Goal: Navigation & Orientation: Find specific page/section

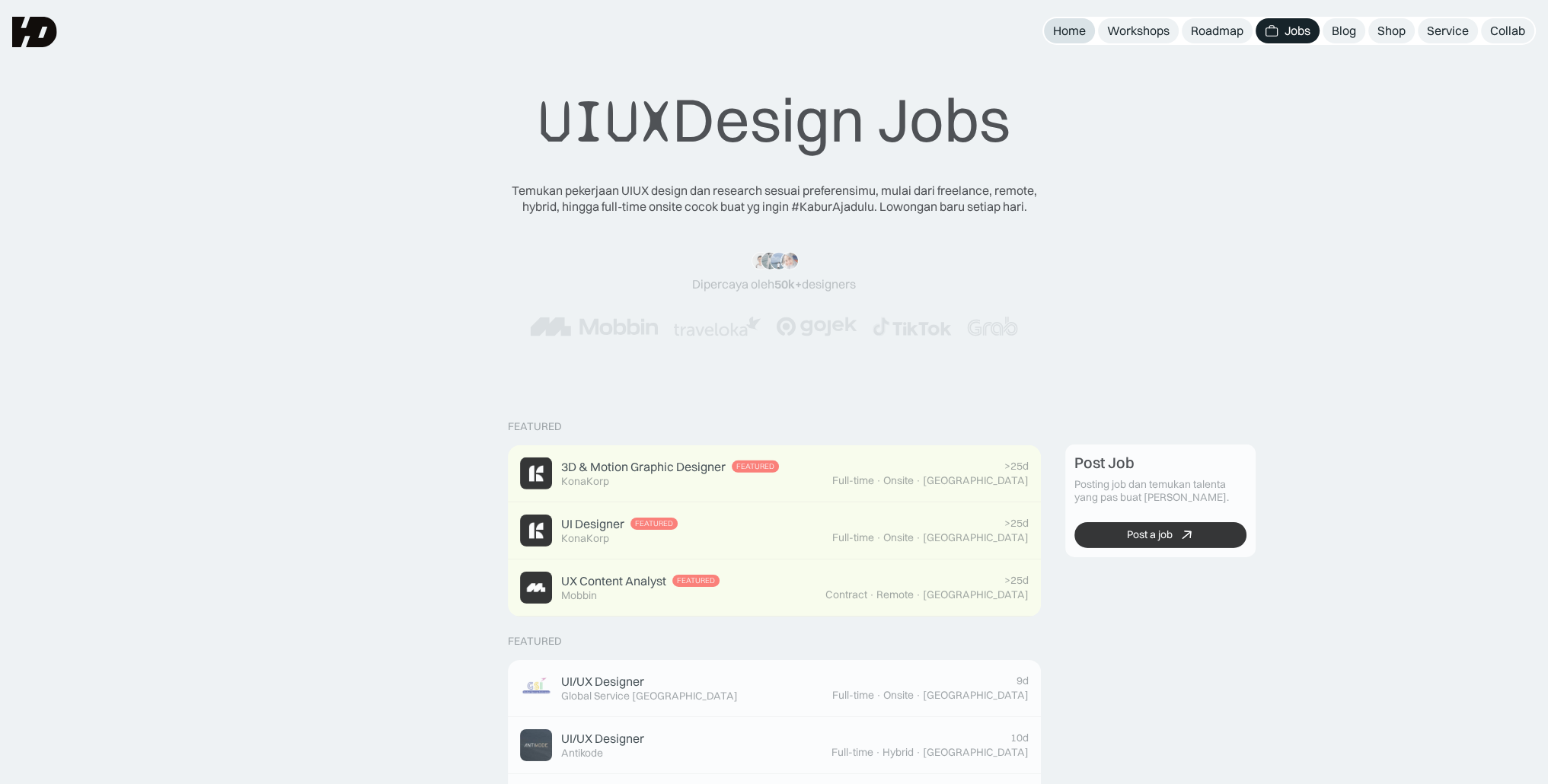
click at [1069, 31] on div "Home" at bounding box center [1069, 31] width 33 height 16
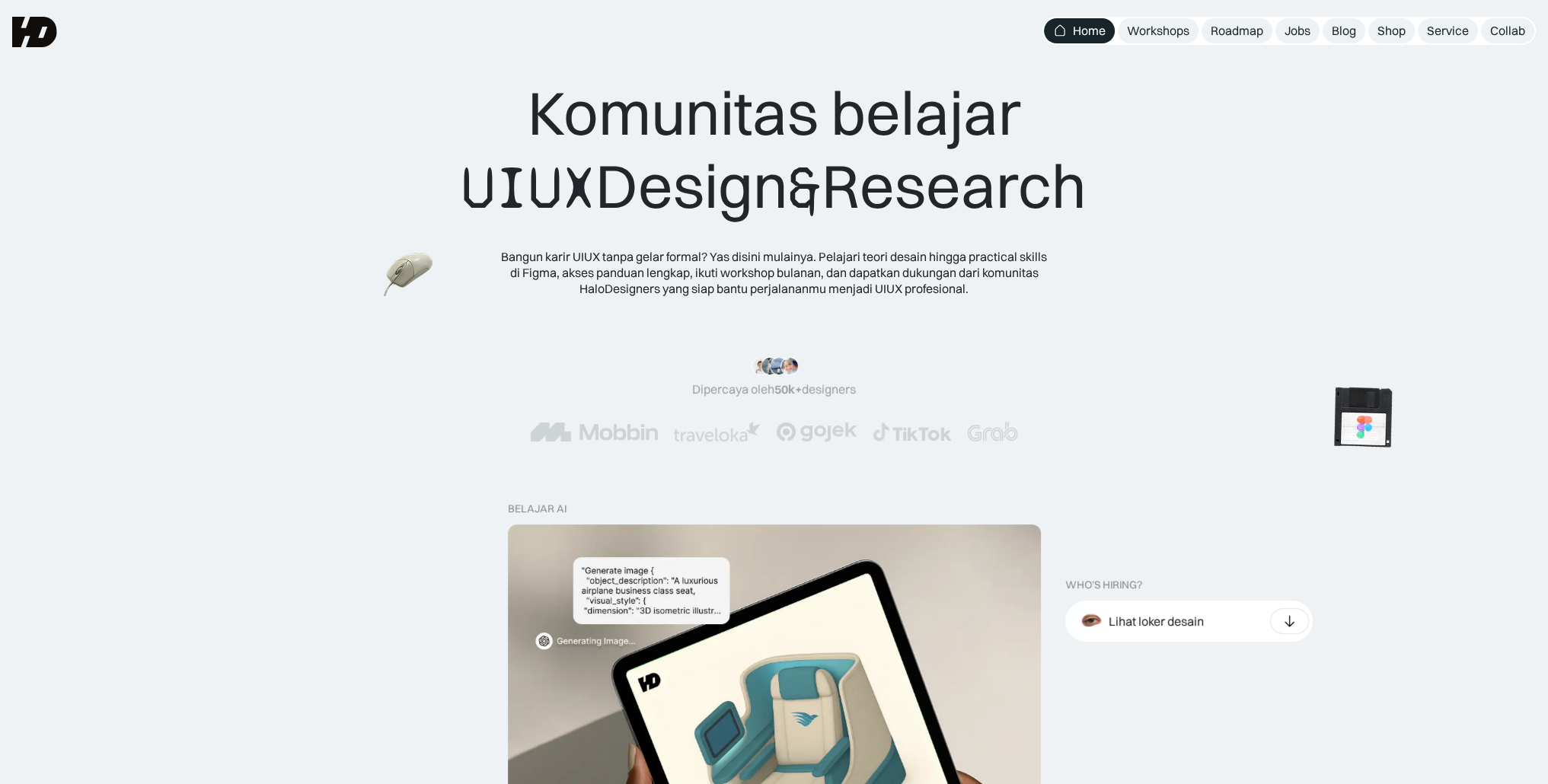
click at [1319, 375] on img at bounding box center [1362, 418] width 86 height 86
click at [438, 301] on img at bounding box center [408, 274] width 59 height 54
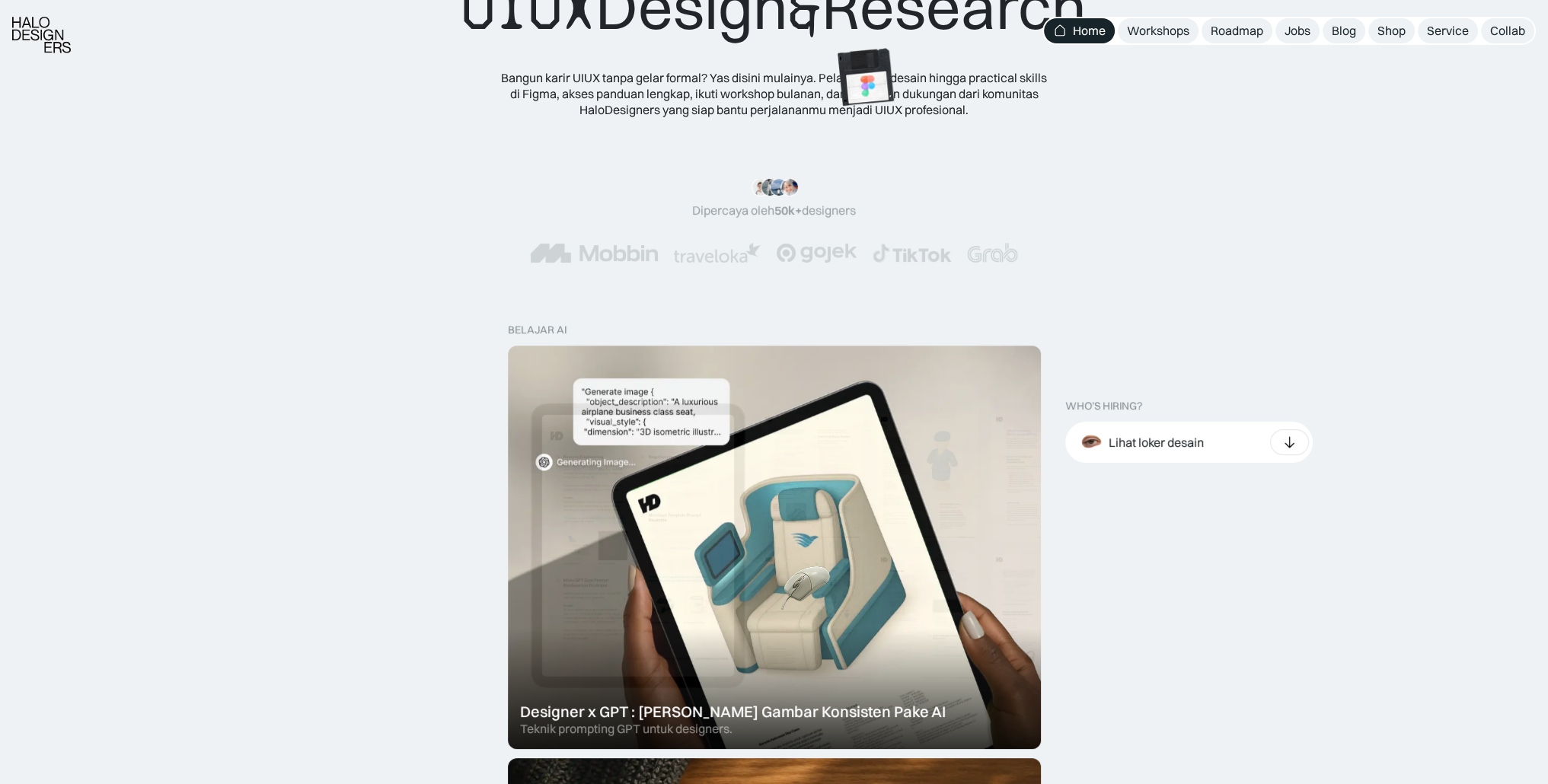
scroll to position [305, 0]
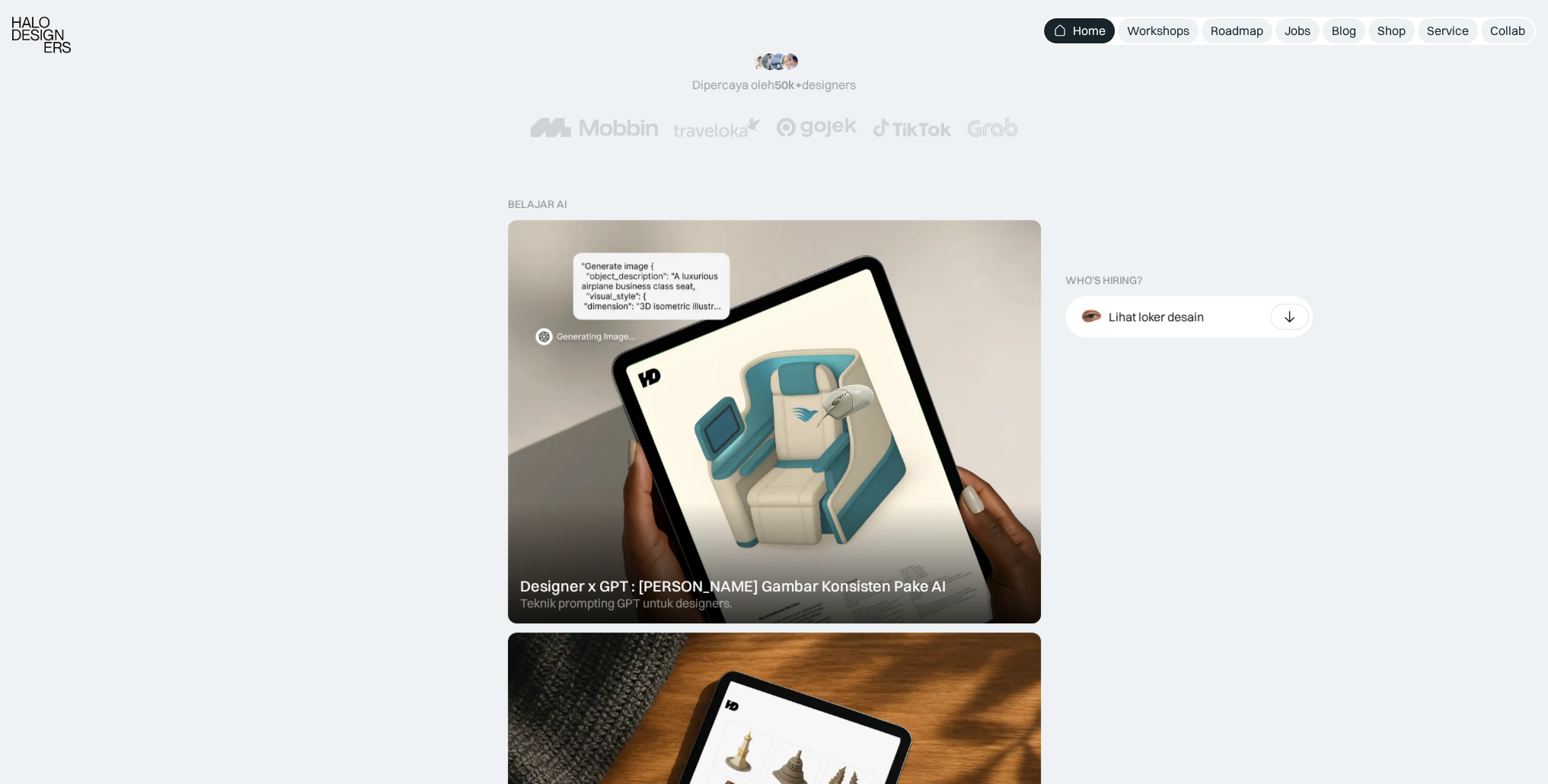
click at [875, 380] on img at bounding box center [845, 407] width 59 height 54
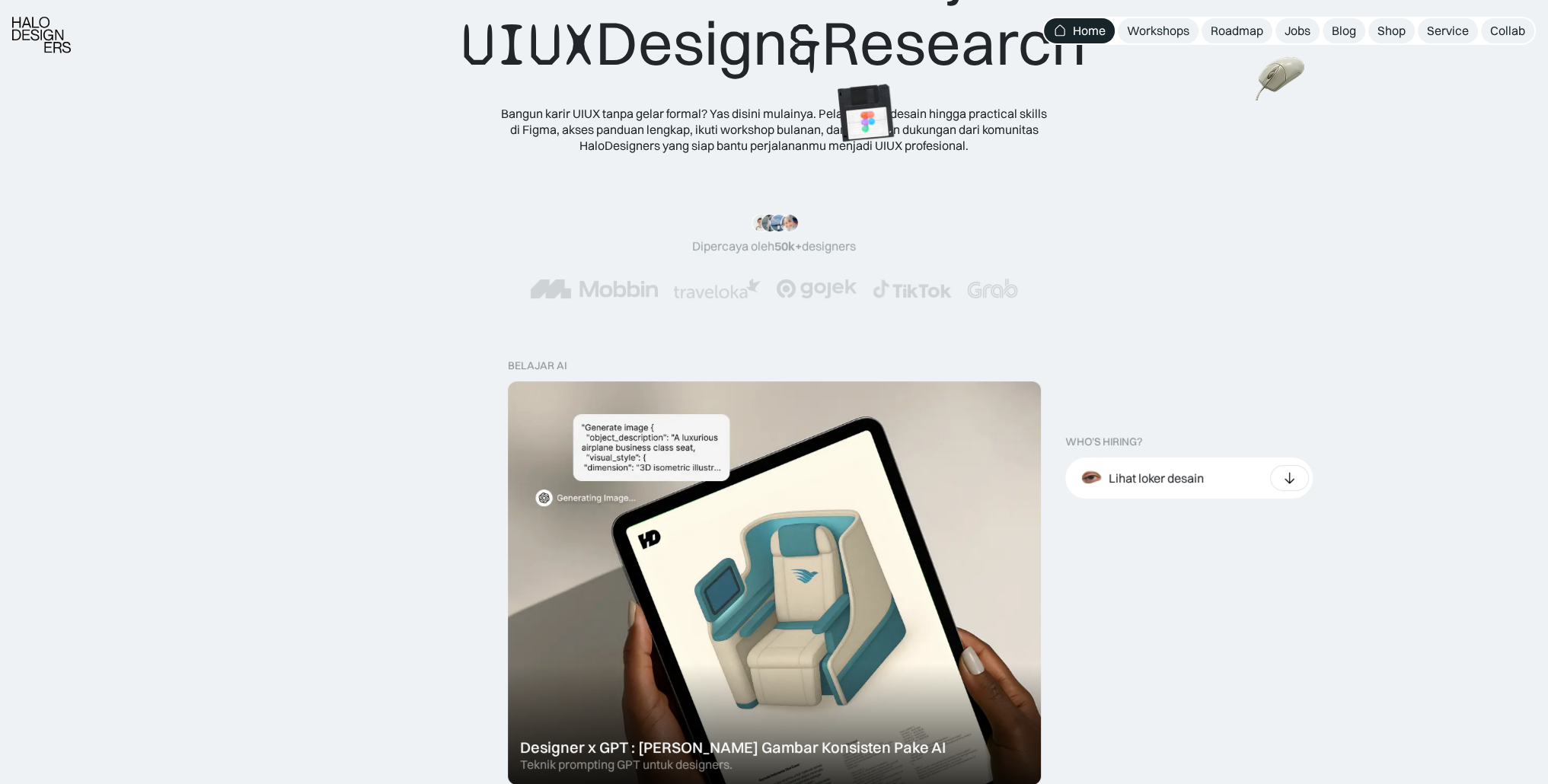
scroll to position [0, 0]
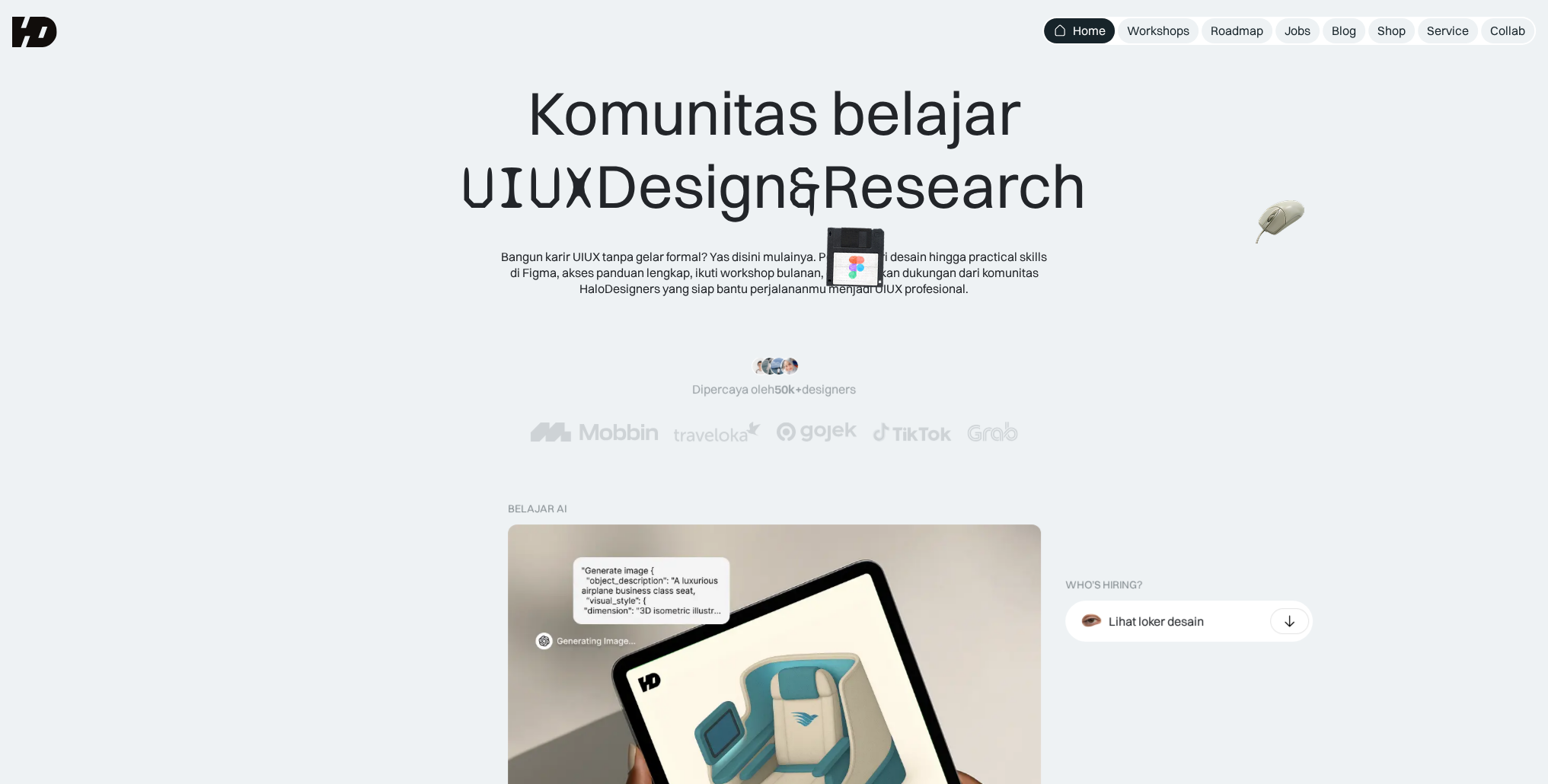
click at [812, 300] on img at bounding box center [854, 258] width 86 height 86
click at [1250, 249] on img at bounding box center [1279, 222] width 59 height 54
click at [1307, 261] on img at bounding box center [1264, 304] width 86 height 86
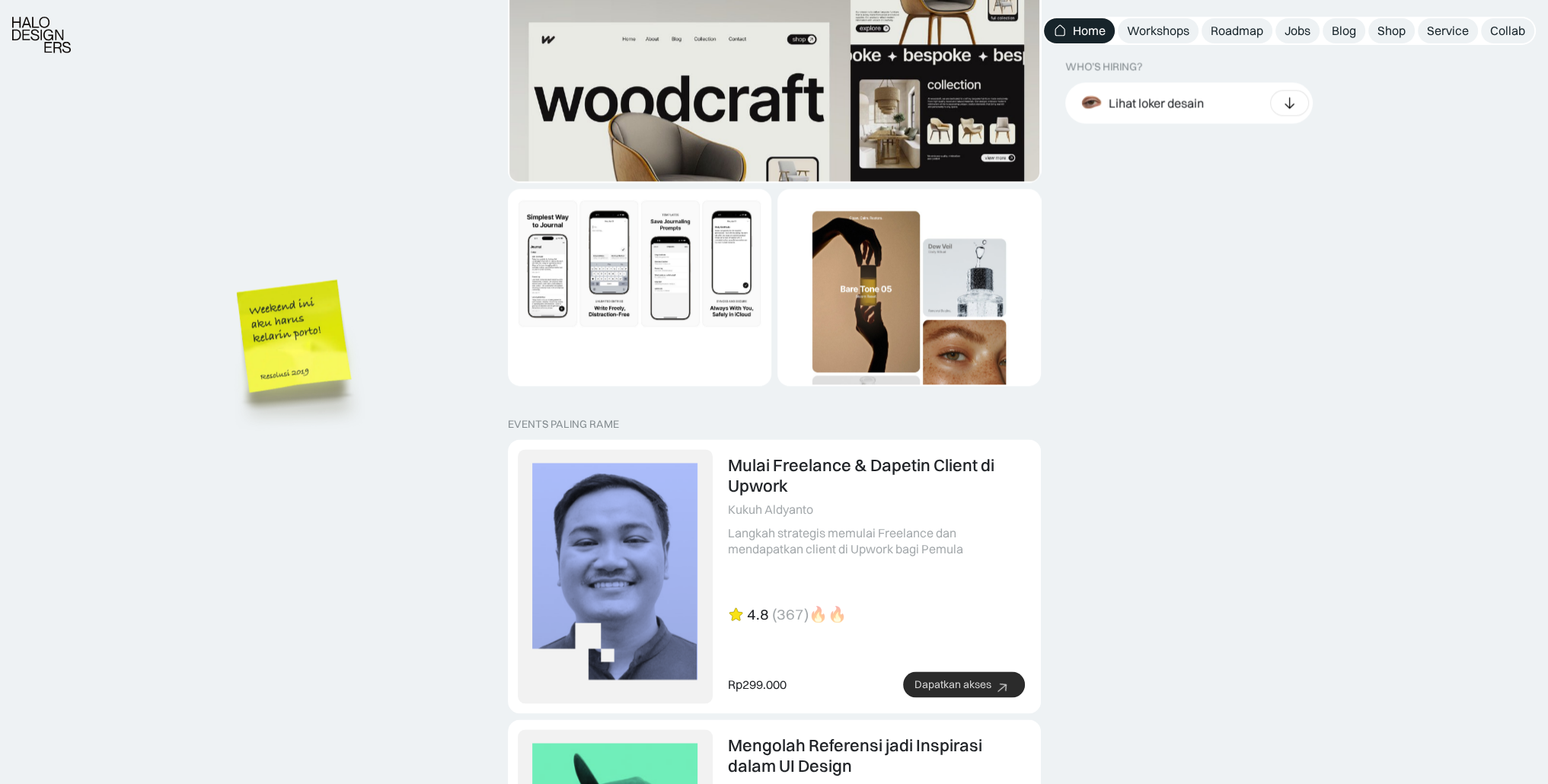
scroll to position [2892, 0]
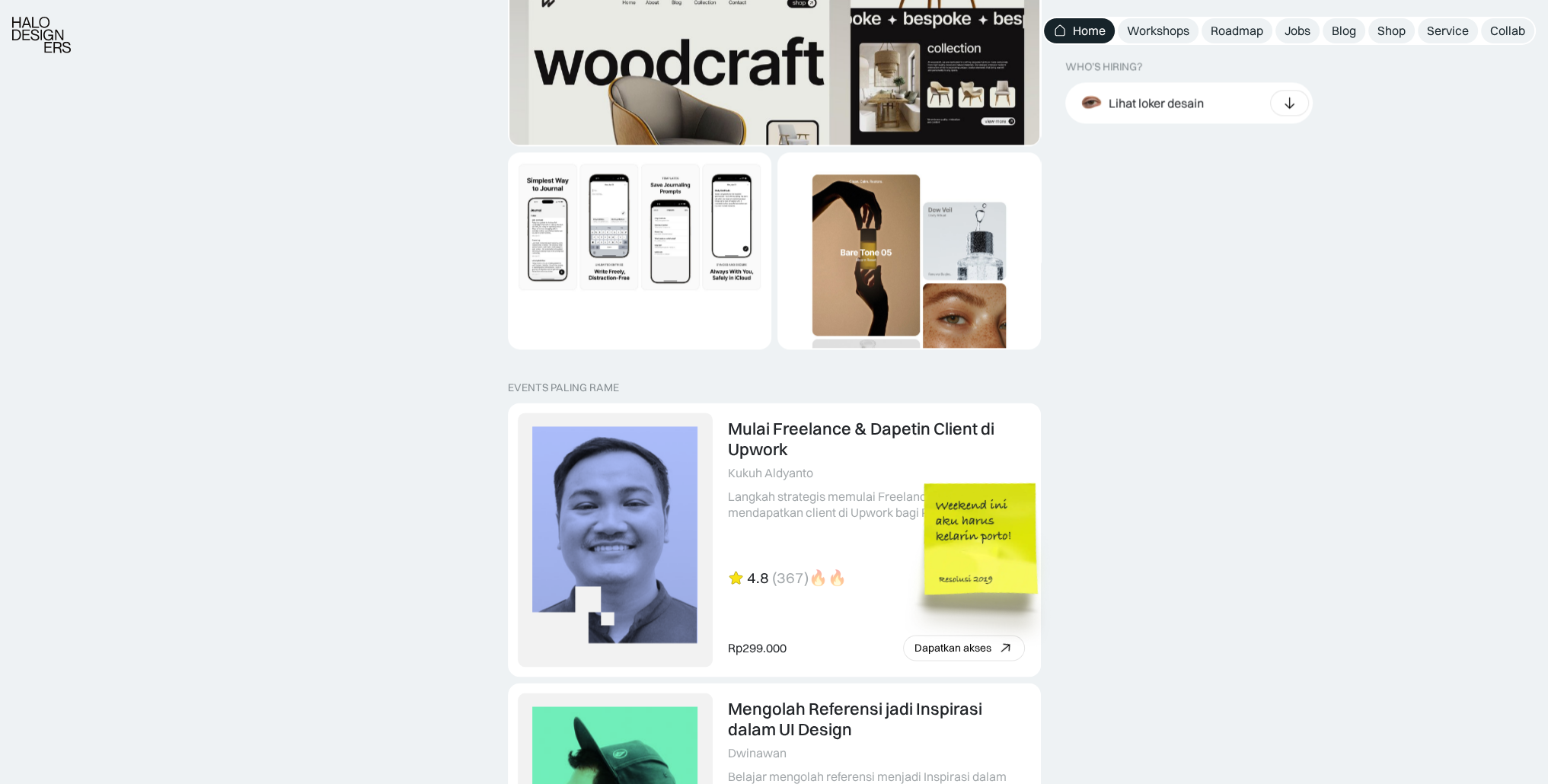
click at [1069, 543] on img at bounding box center [983, 562] width 173 height 187
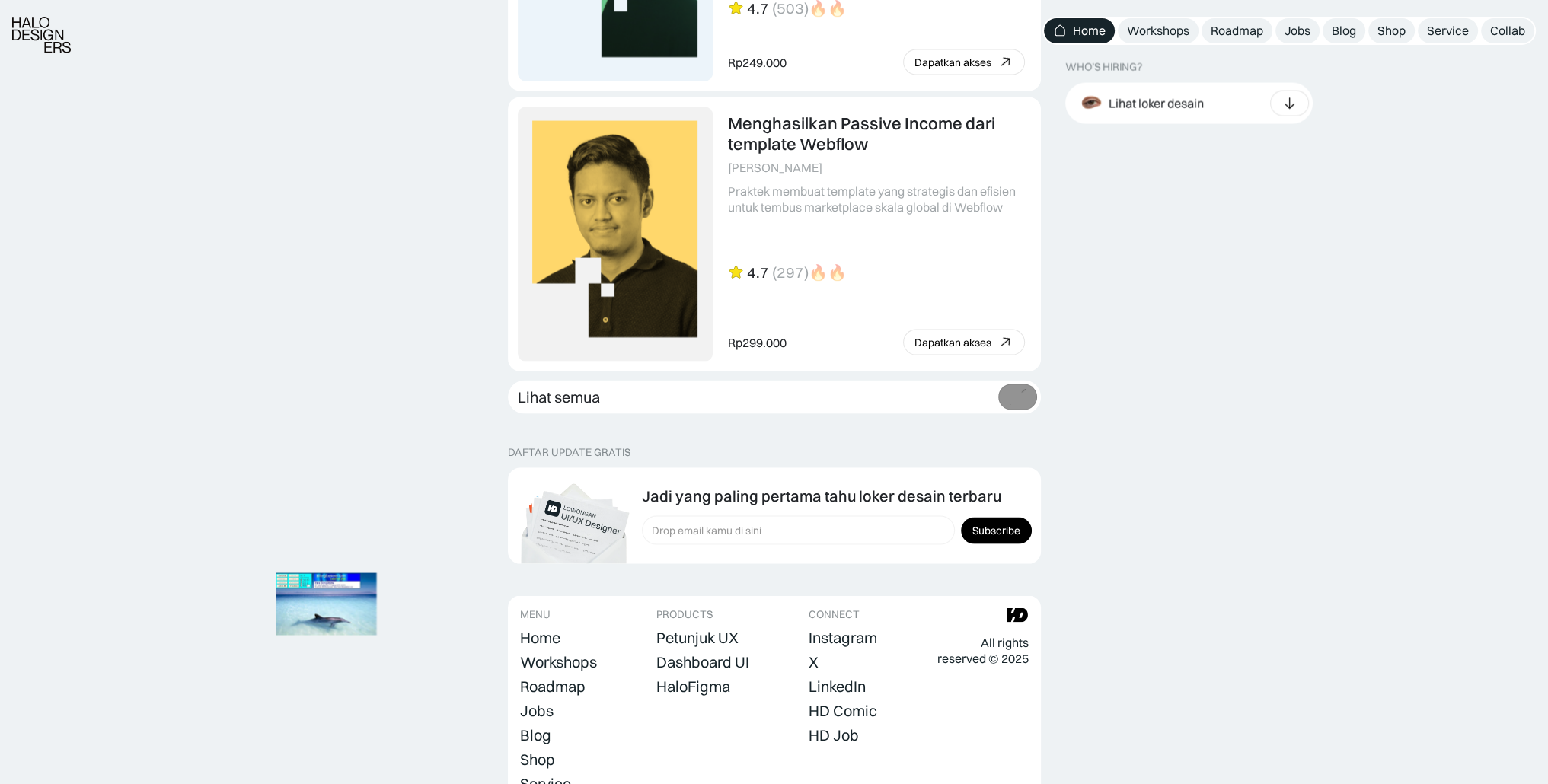
scroll to position [4109, 0]
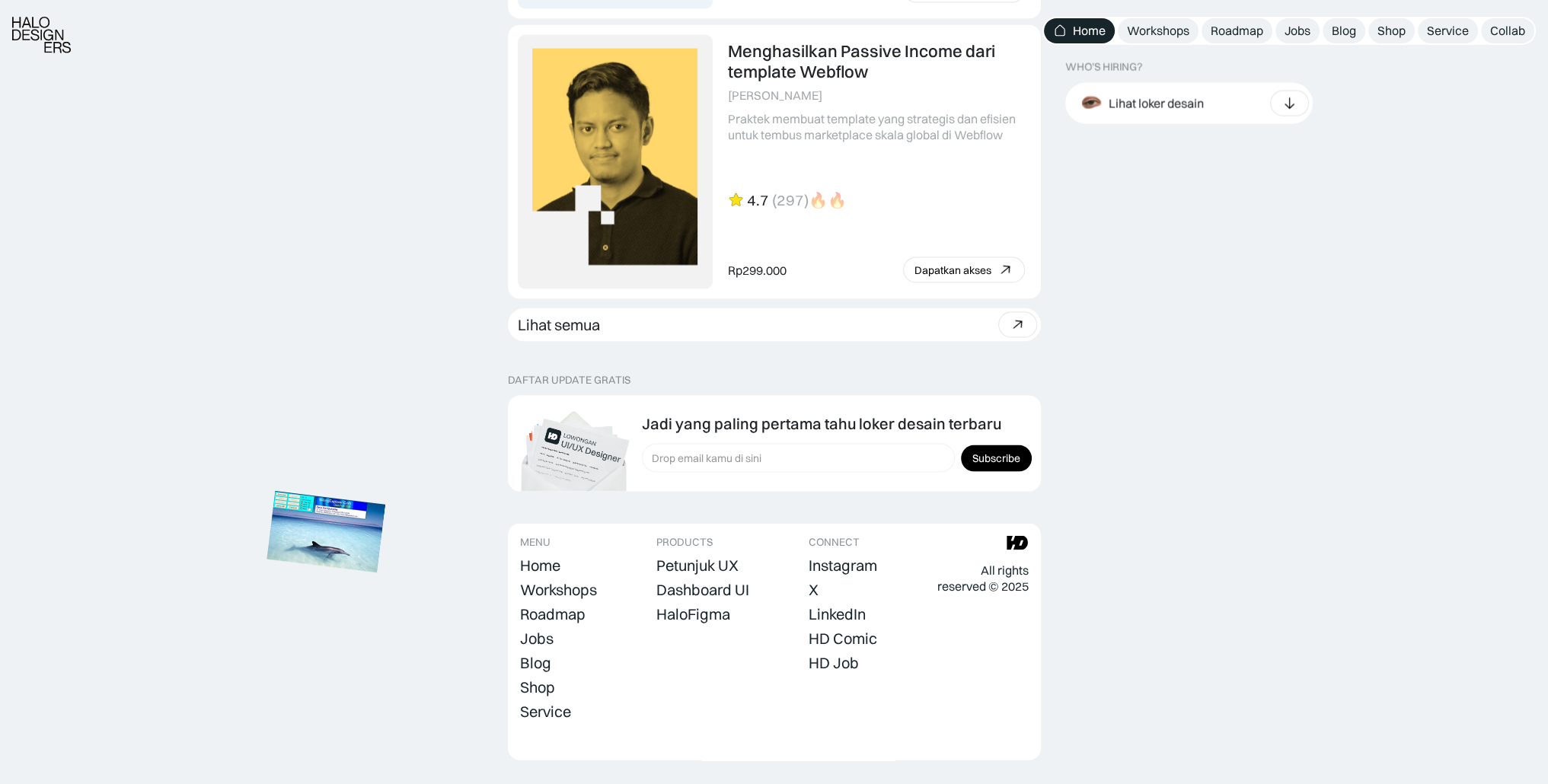
click at [385, 491] on img at bounding box center [325, 532] width 119 height 81
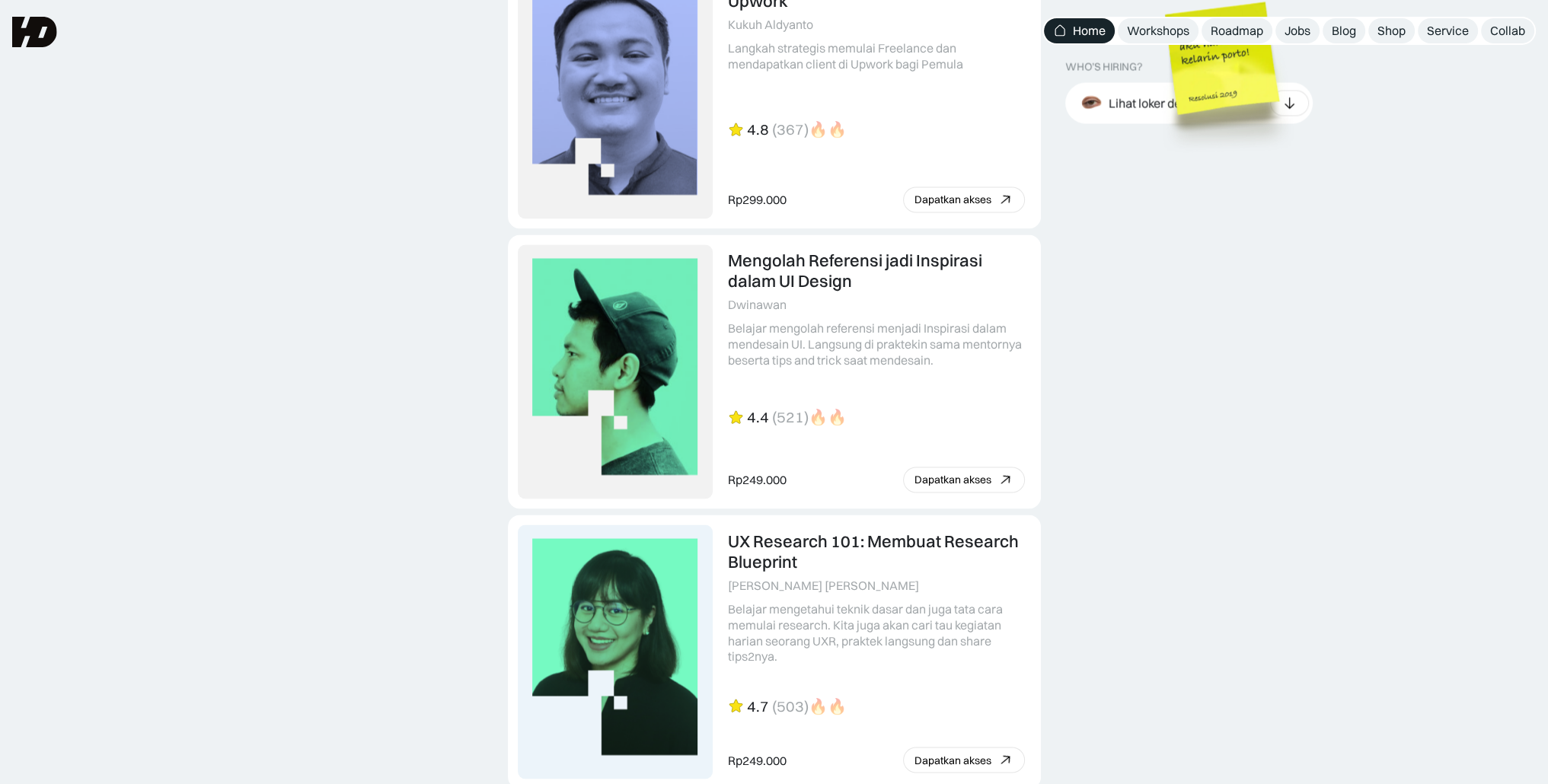
scroll to position [3196, 0]
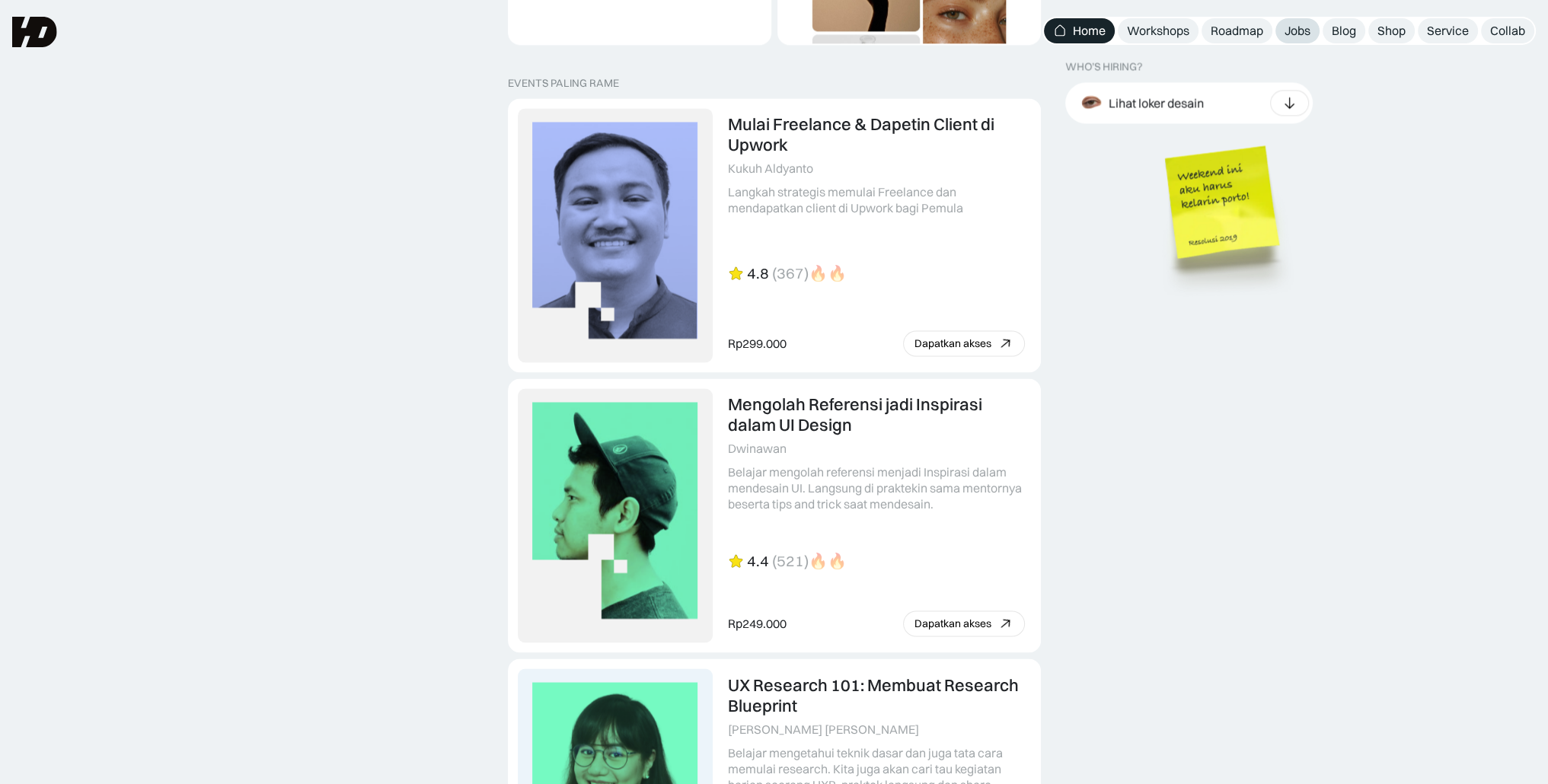
click at [1291, 29] on div "Jobs" at bounding box center [1297, 31] width 26 height 16
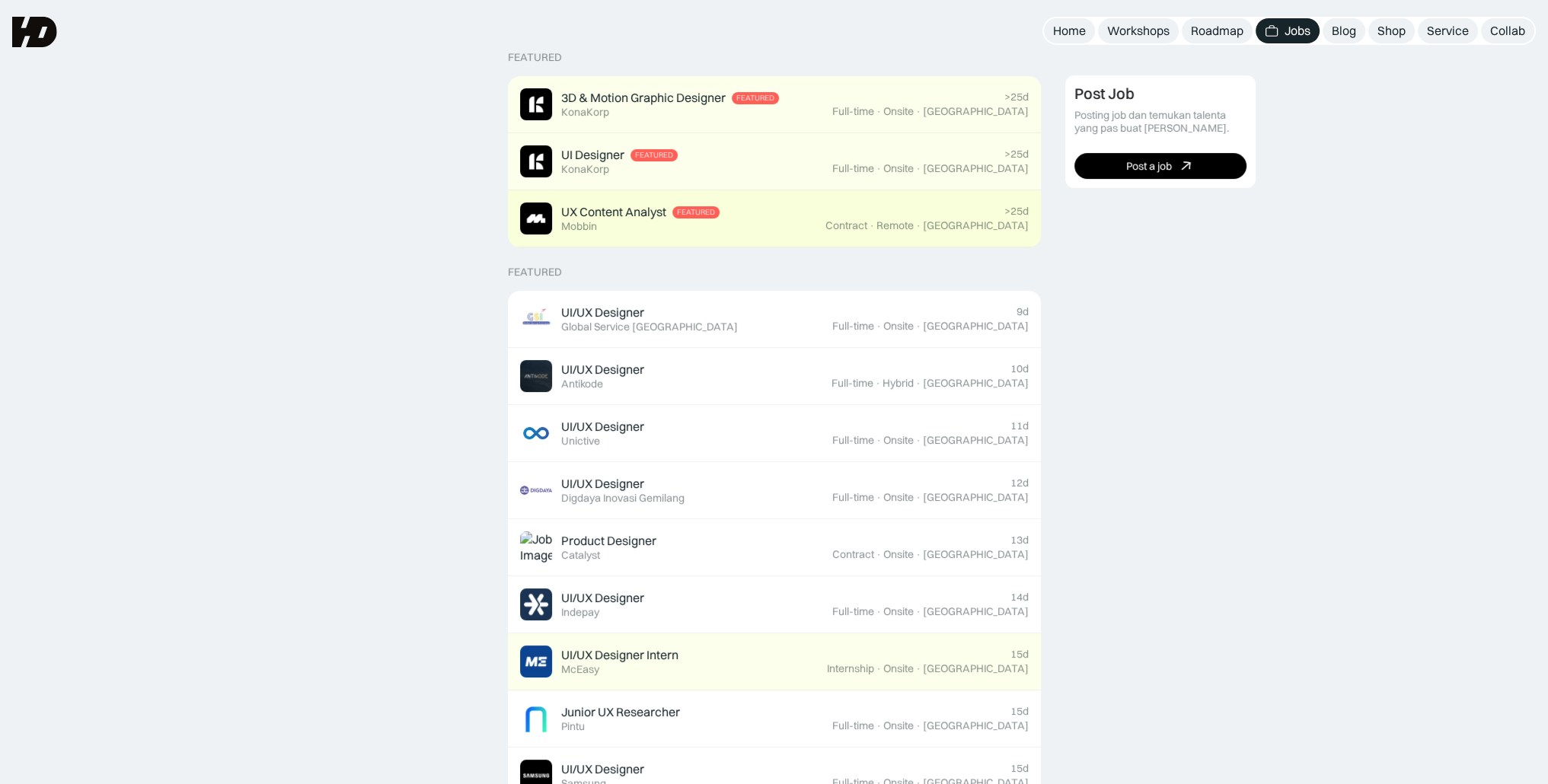
scroll to position [305, 0]
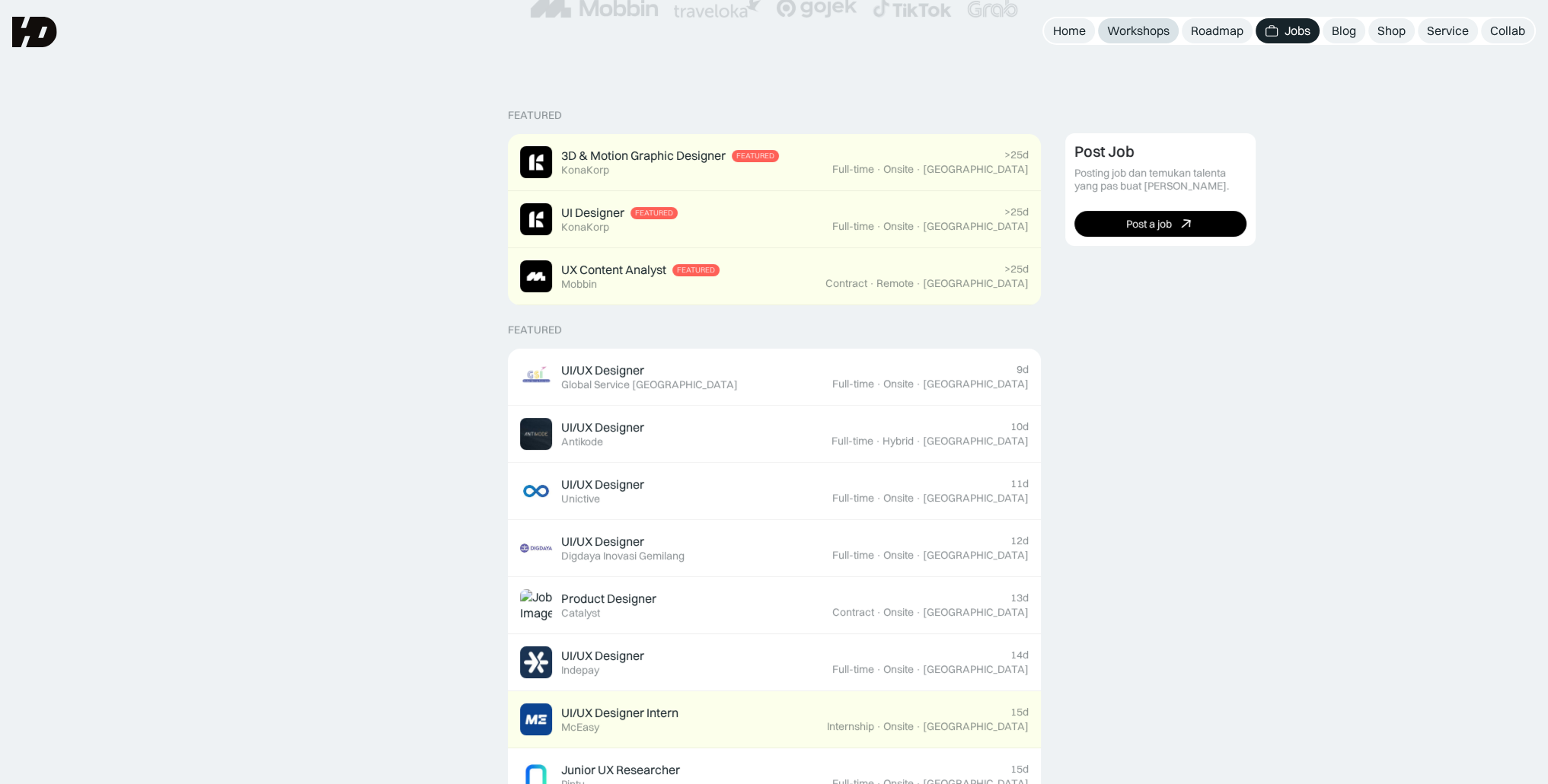
click at [1145, 33] on div "Workshops" at bounding box center [1138, 31] width 63 height 16
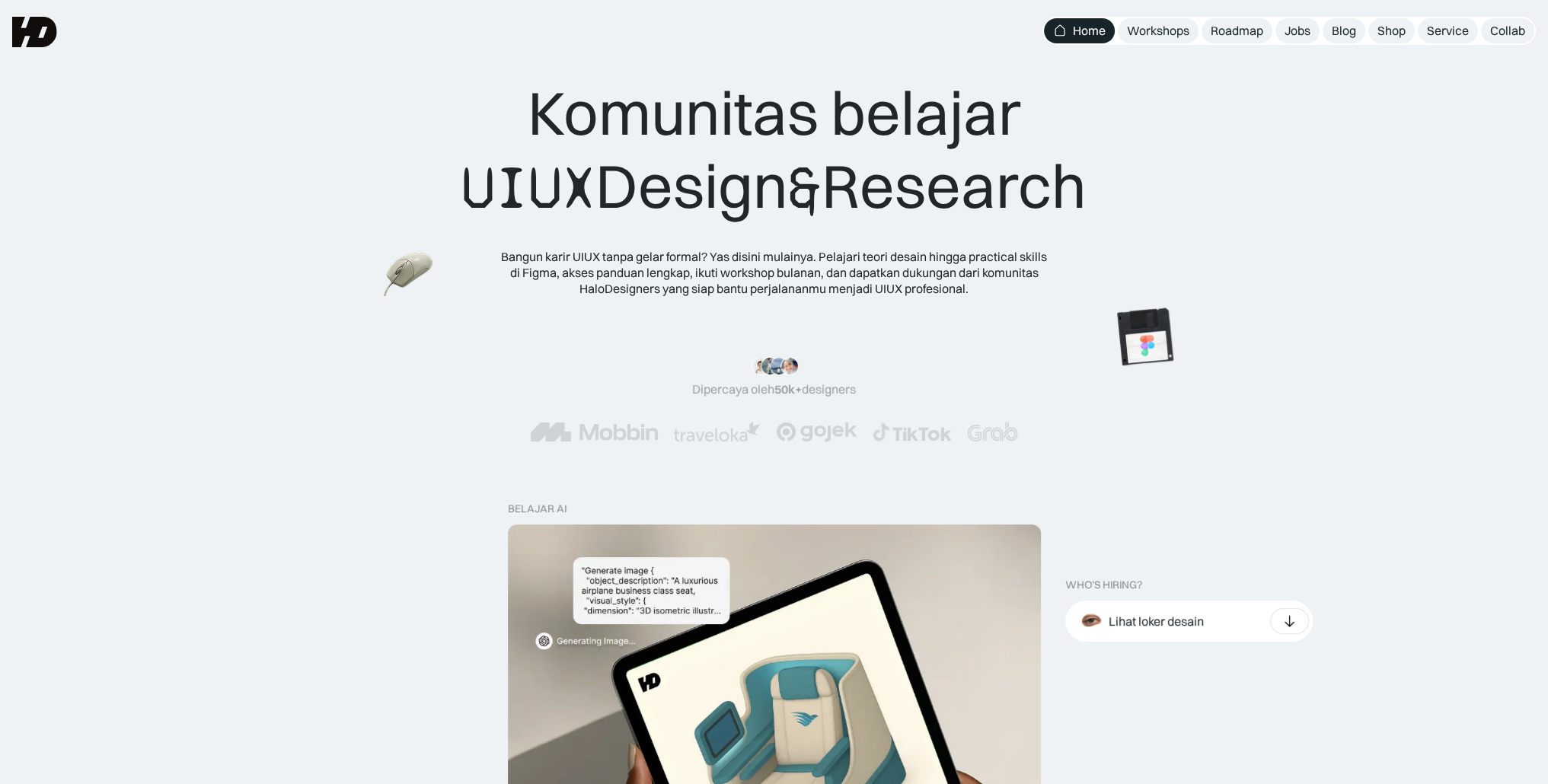
drag, startPoint x: 849, startPoint y: 186, endPoint x: 1164, endPoint y: 179, distance: 315.1
click at [1164, 178] on div "Komunitas belajar UIUX Design & Research Bangun karir UIUX tanpa gelar formal? …" at bounding box center [773, 186] width 1426 height 220
click at [1198, 180] on div "Komunitas belajar UIUX Design & Research Bangun karir UIUX tanpa gelar formal? …" at bounding box center [773, 186] width 1426 height 220
click at [1336, 336] on img at bounding box center [1378, 378] width 86 height 86
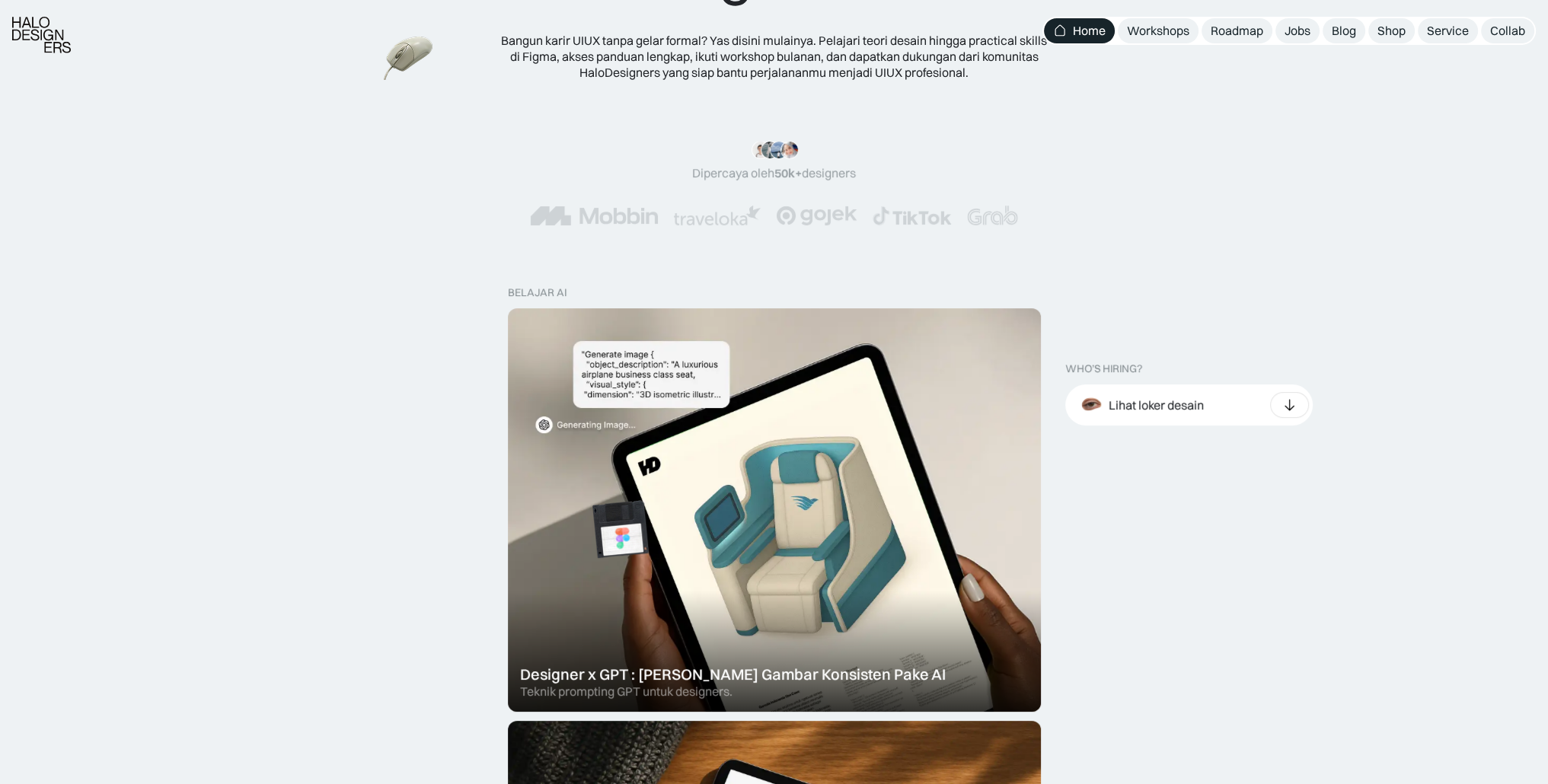
scroll to position [229, 0]
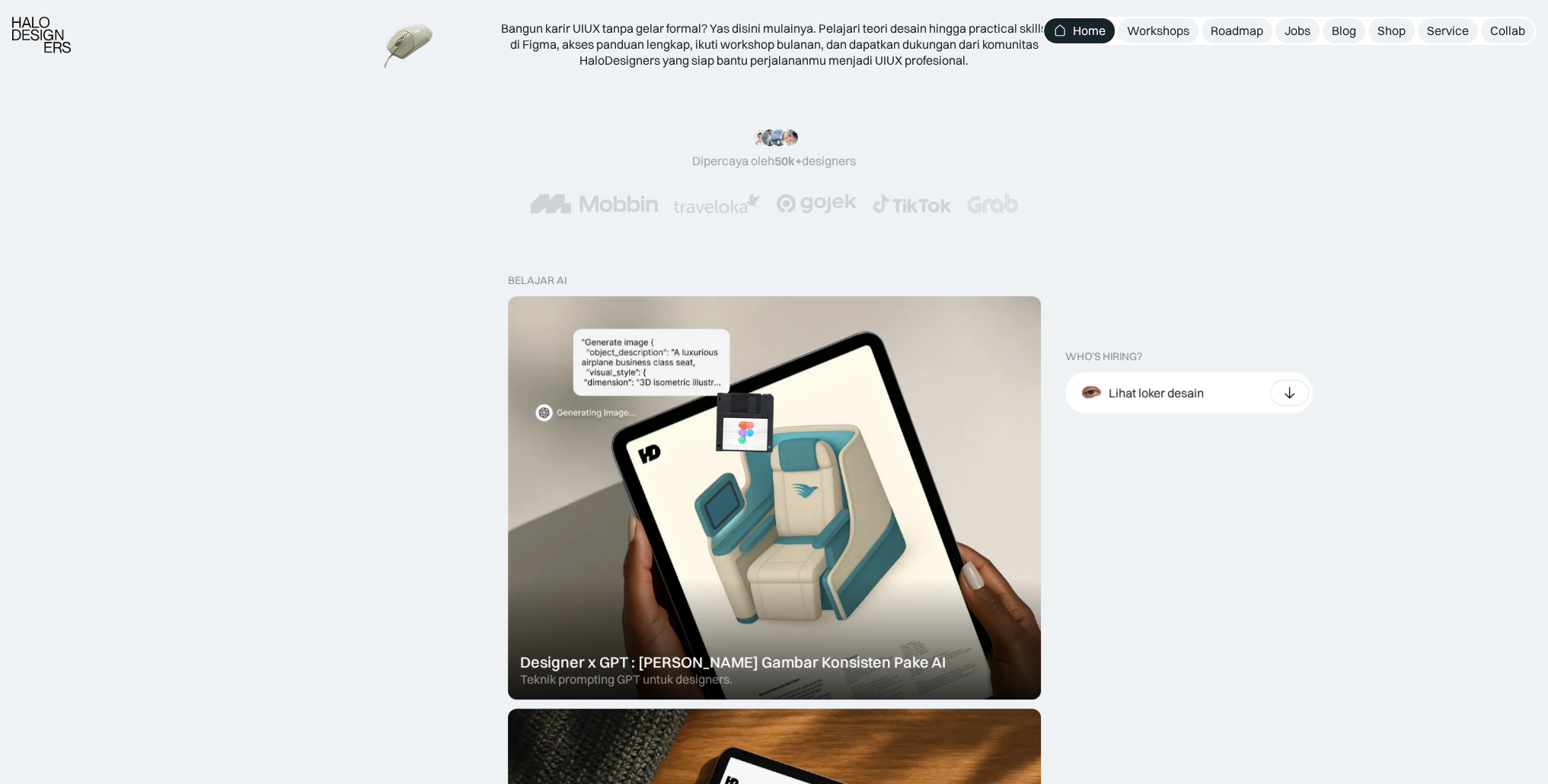
click at [787, 380] on img at bounding box center [745, 423] width 86 height 86
